Goal: Check status

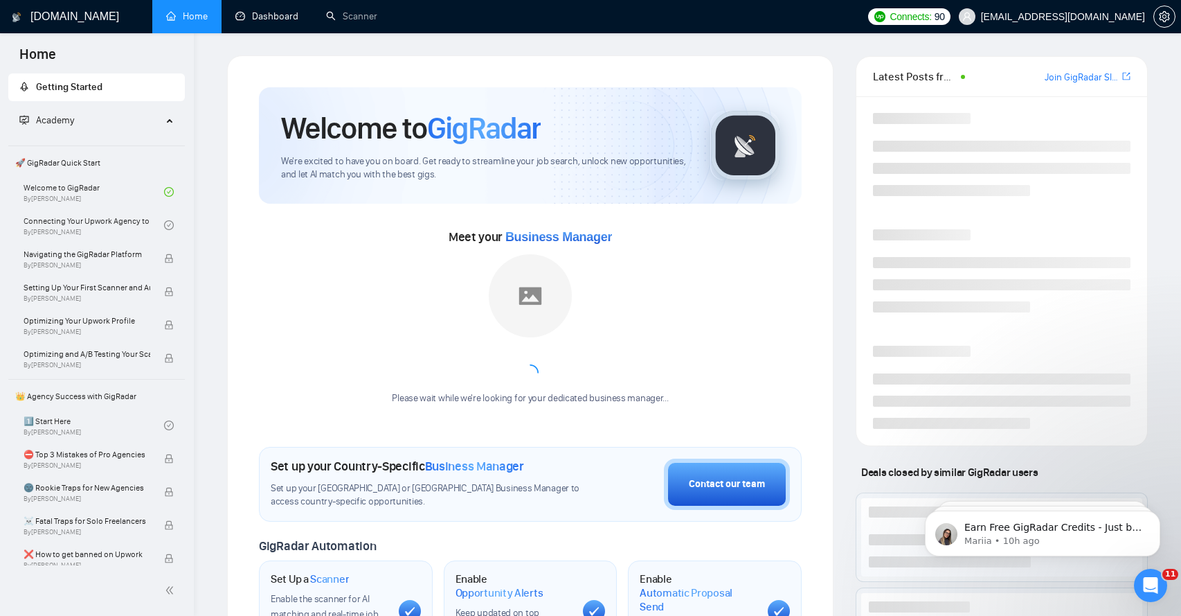
click at [253, 20] on link "Dashboard" at bounding box center [266, 16] width 63 height 12
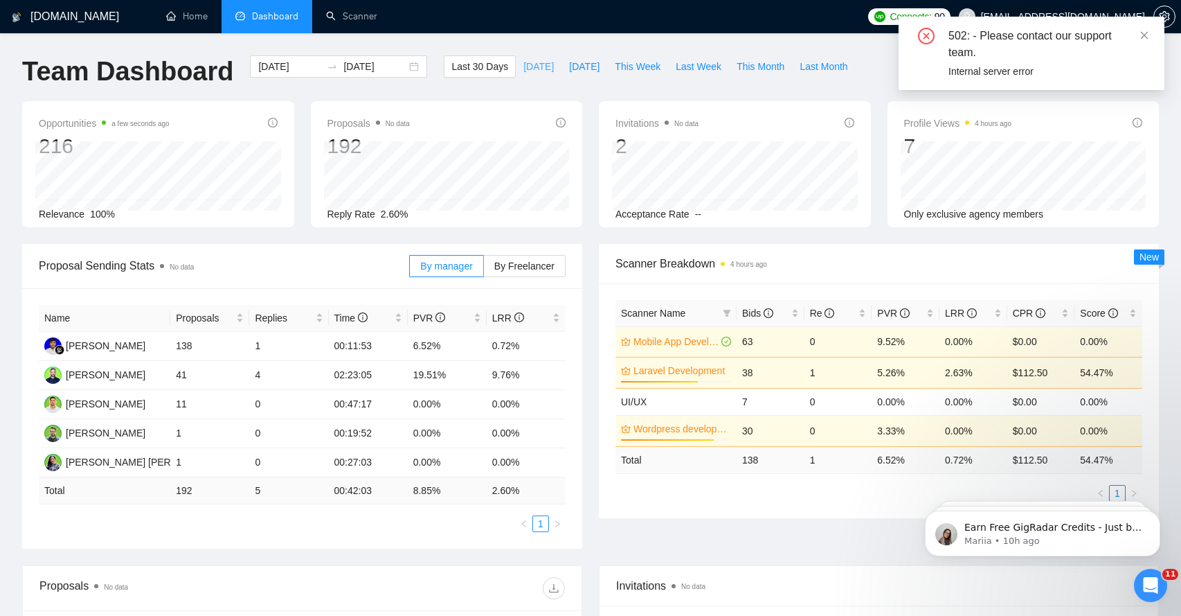
click at [526, 70] on span "[DATE]" at bounding box center [539, 66] width 30 height 15
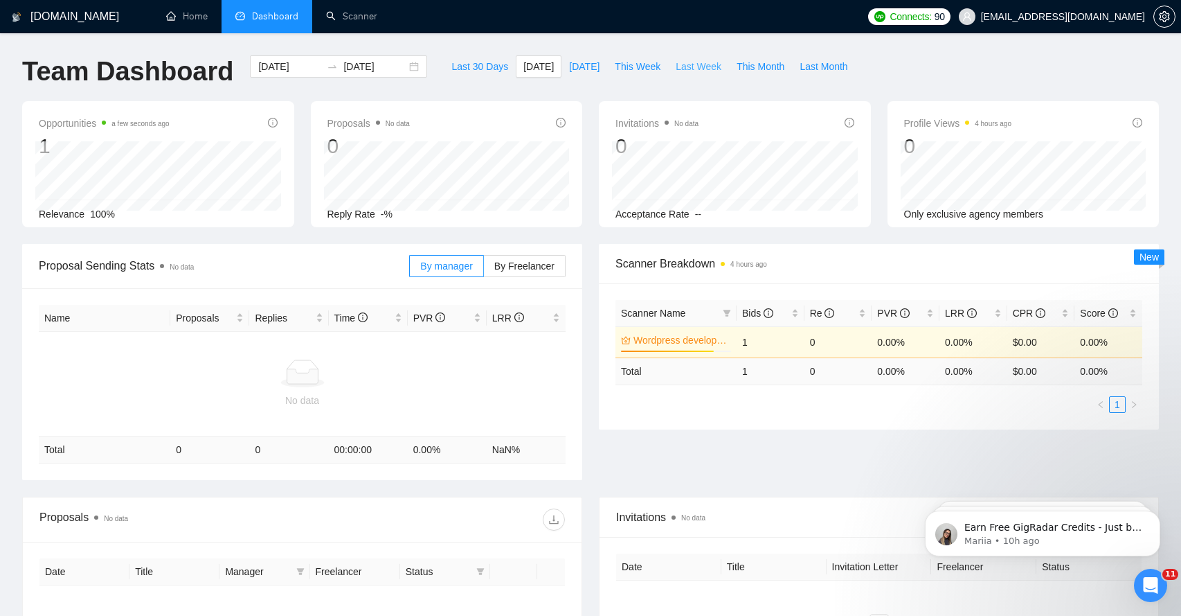
click at [697, 66] on span "Last Week" at bounding box center [699, 66] width 46 height 15
type input "[DATE]"
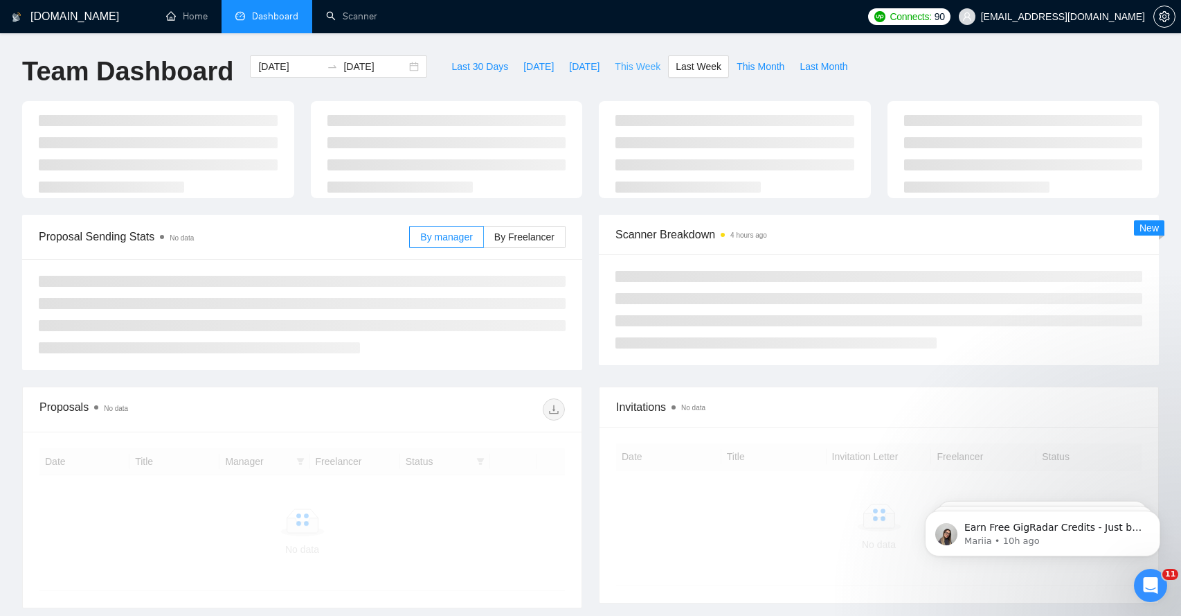
click at [648, 66] on span "This Week" at bounding box center [638, 66] width 46 height 15
type input "[DATE]"
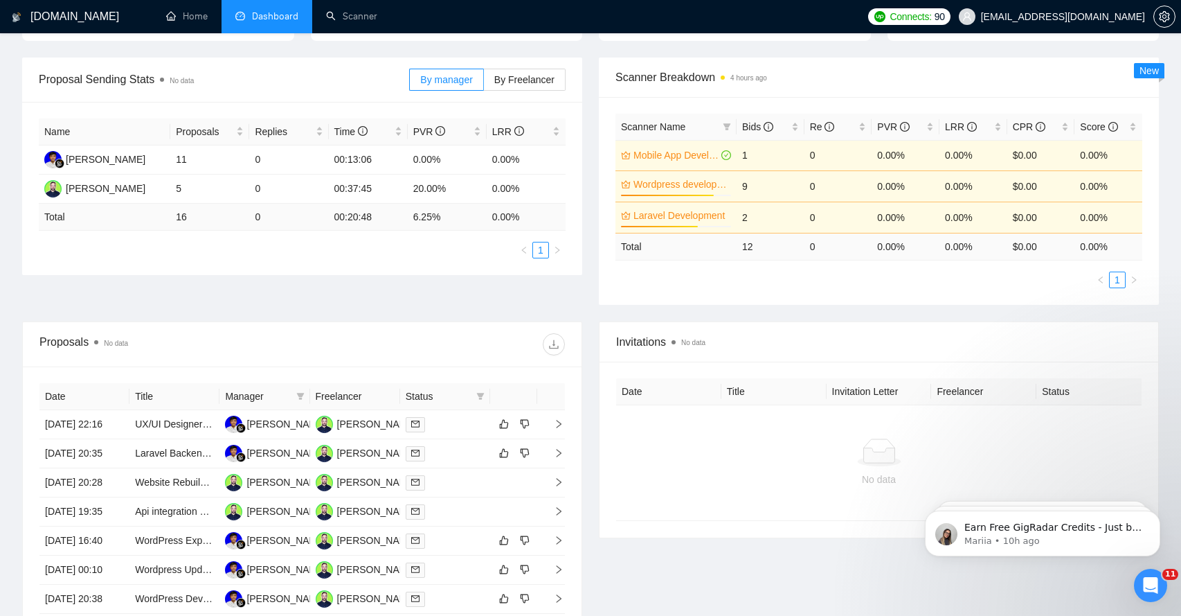
scroll to position [188, 0]
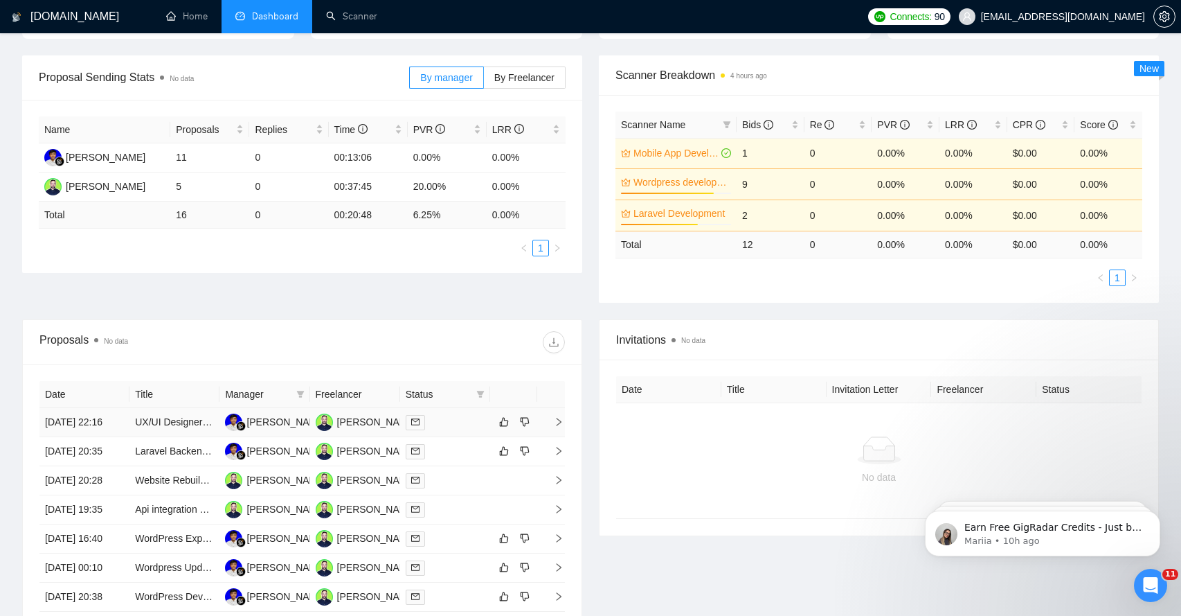
click at [557, 427] on icon "right" at bounding box center [559, 422] width 10 height 10
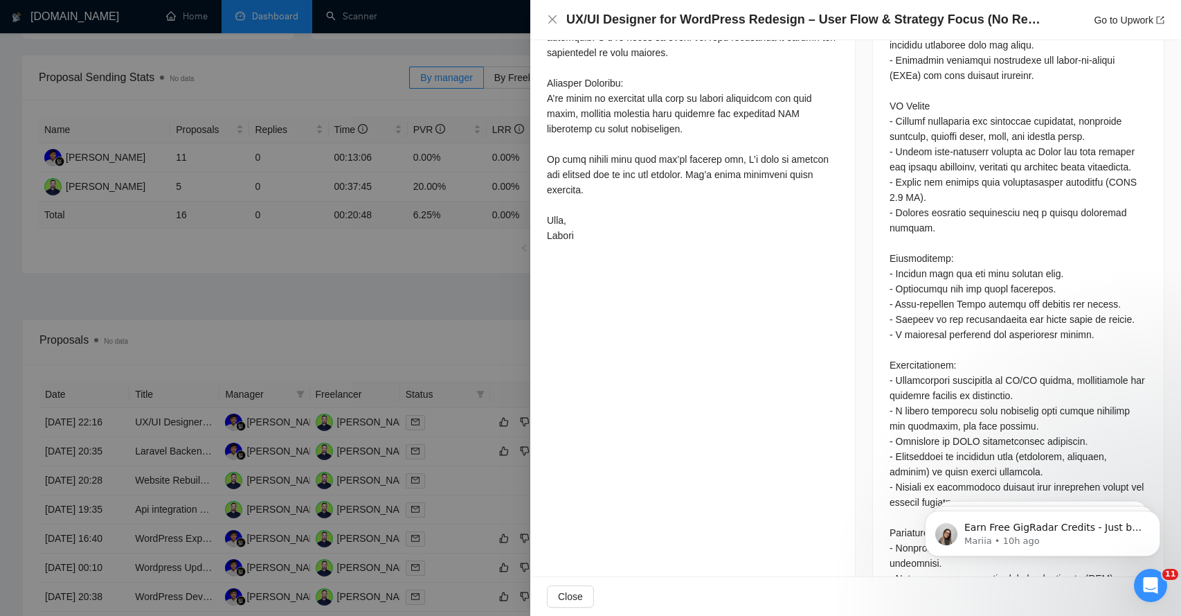
scroll to position [1068, 0]
click at [445, 285] on div at bounding box center [590, 308] width 1181 height 616
